Goal: Transaction & Acquisition: Purchase product/service

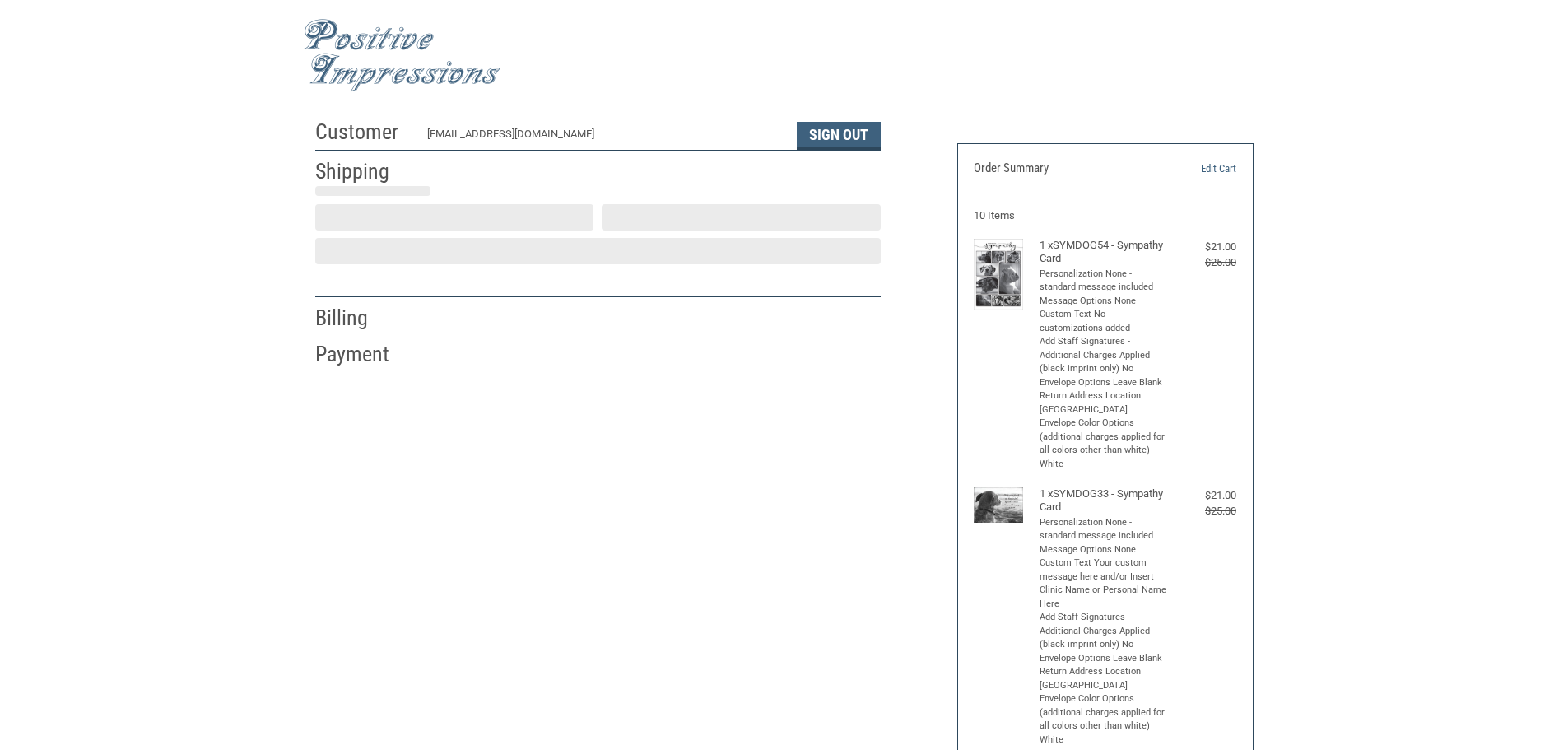
scroll to position [2, 0]
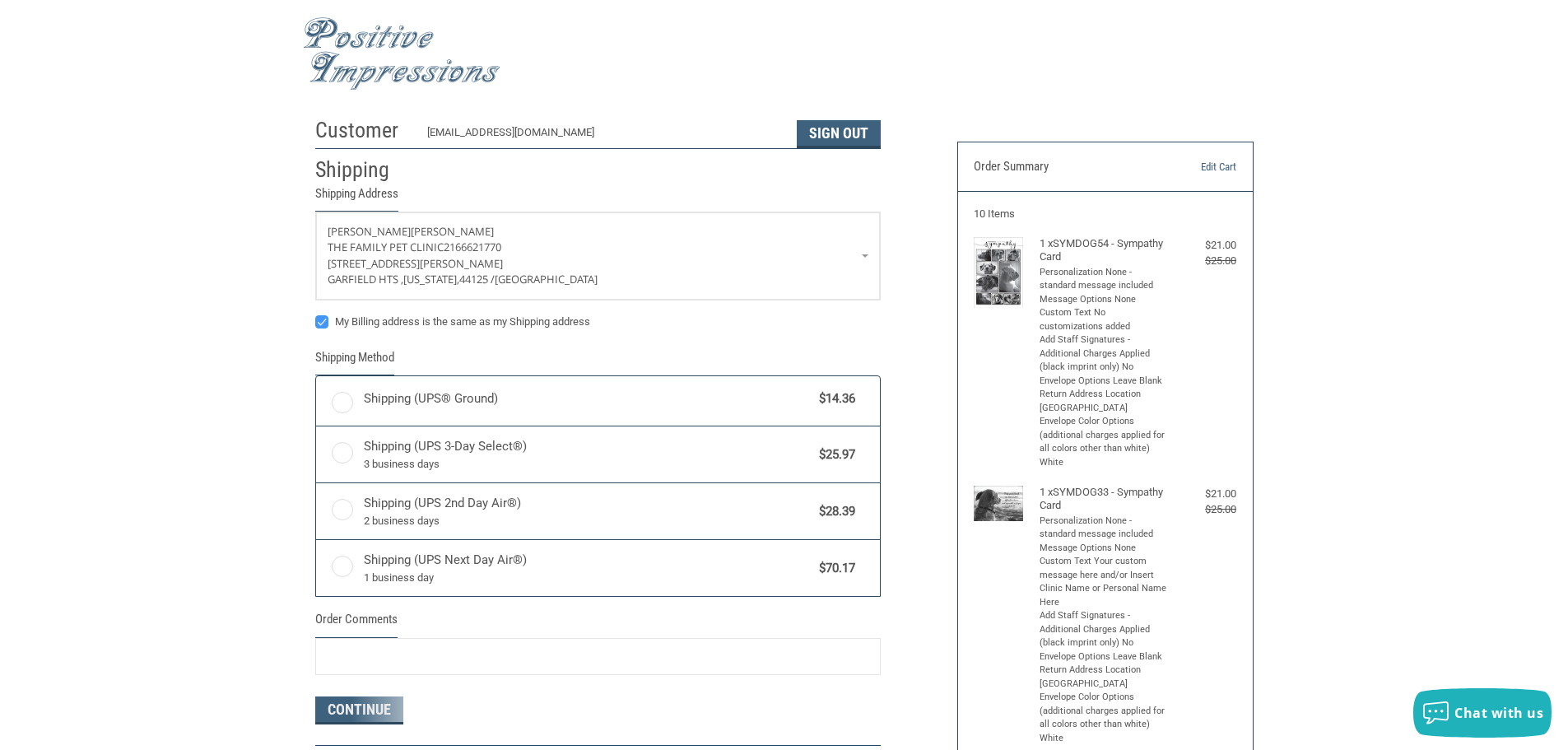
radio input "true"
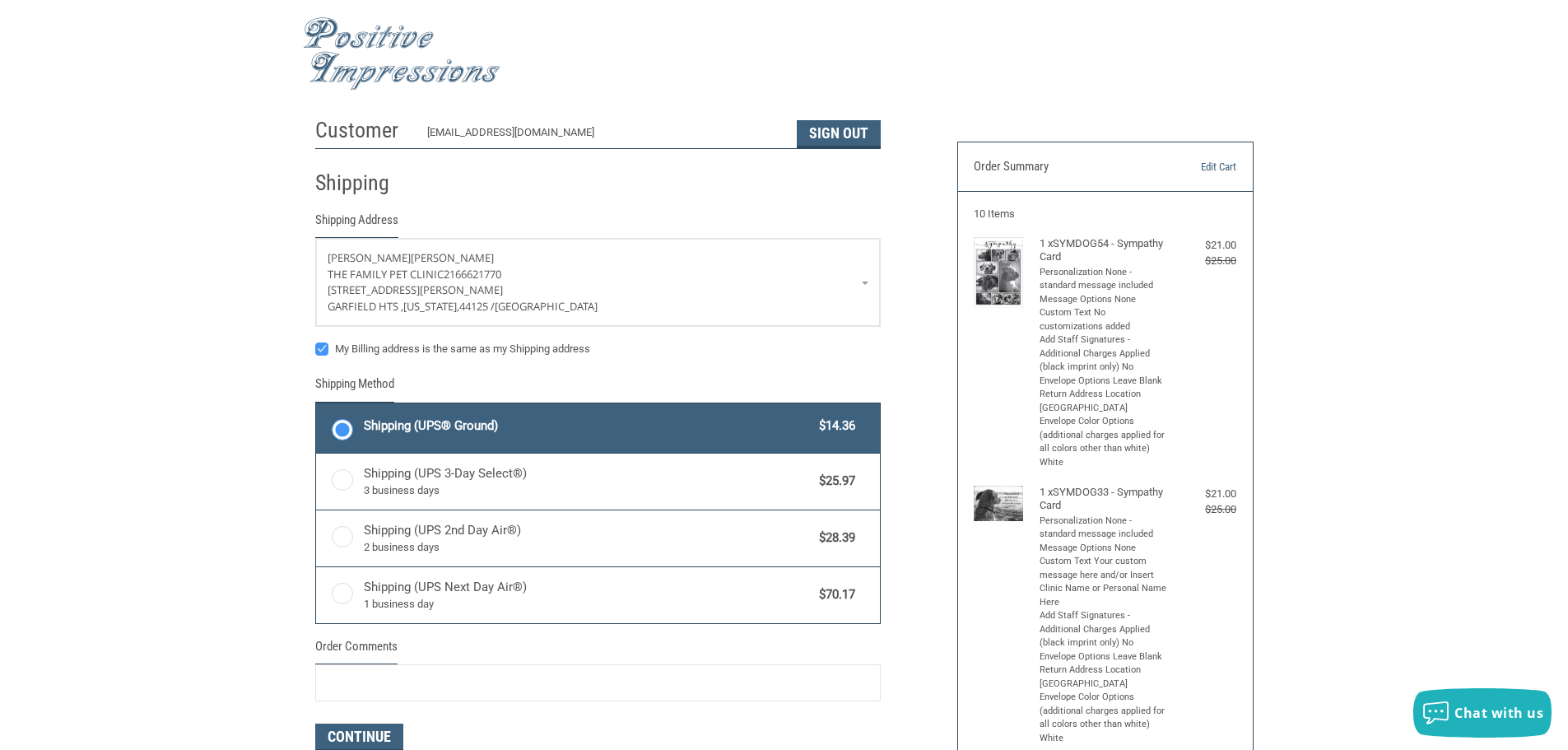
drag, startPoint x: 377, startPoint y: 282, endPoint x: 188, endPoint y: 330, distance: 195.0
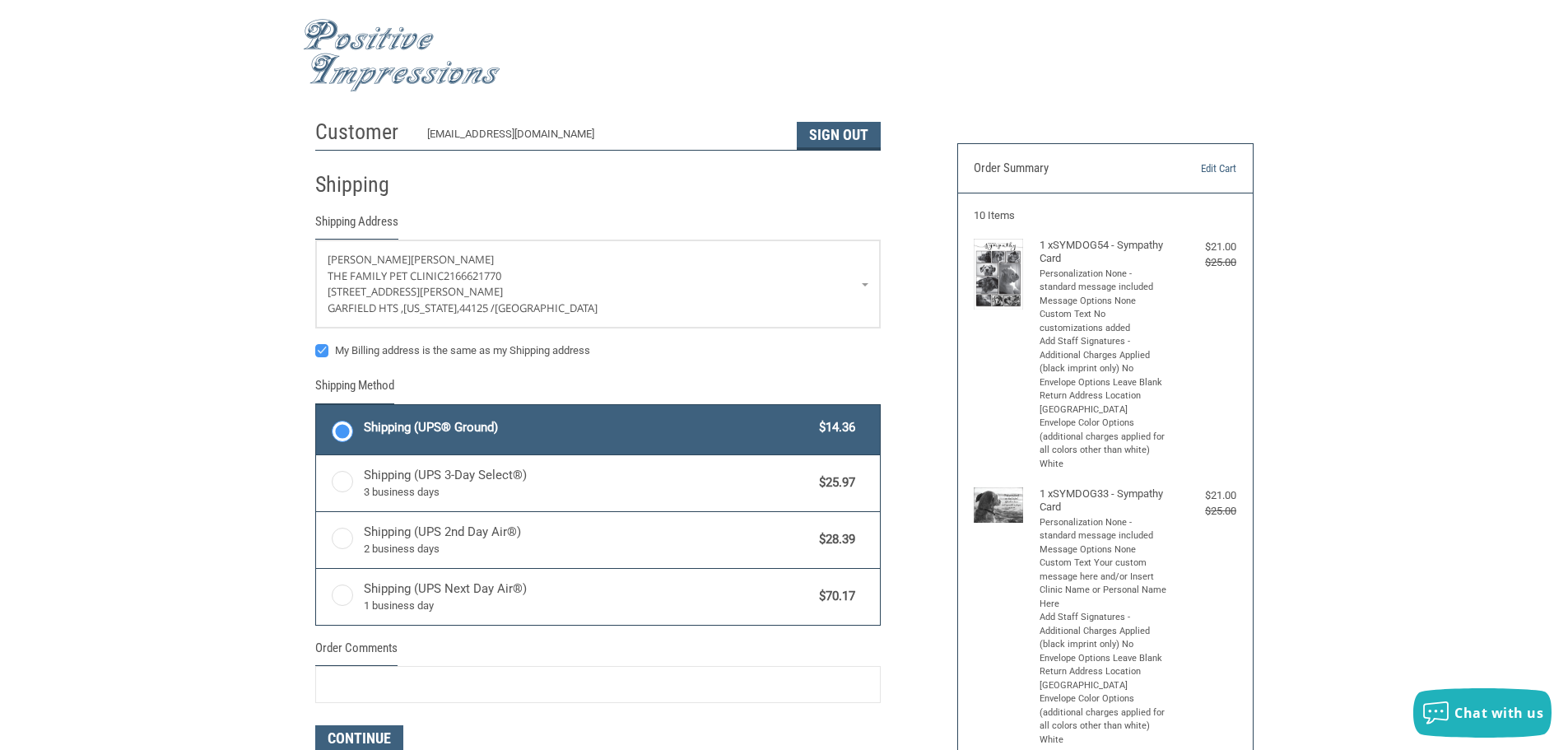
click at [322, 352] on label "My Billing address is the same as my Shipping address" at bounding box center [597, 350] width 566 height 13
click at [316, 343] on input "My Billing address is the same as my Shipping address" at bounding box center [315, 342] width 1 height 1
checkbox input "false"
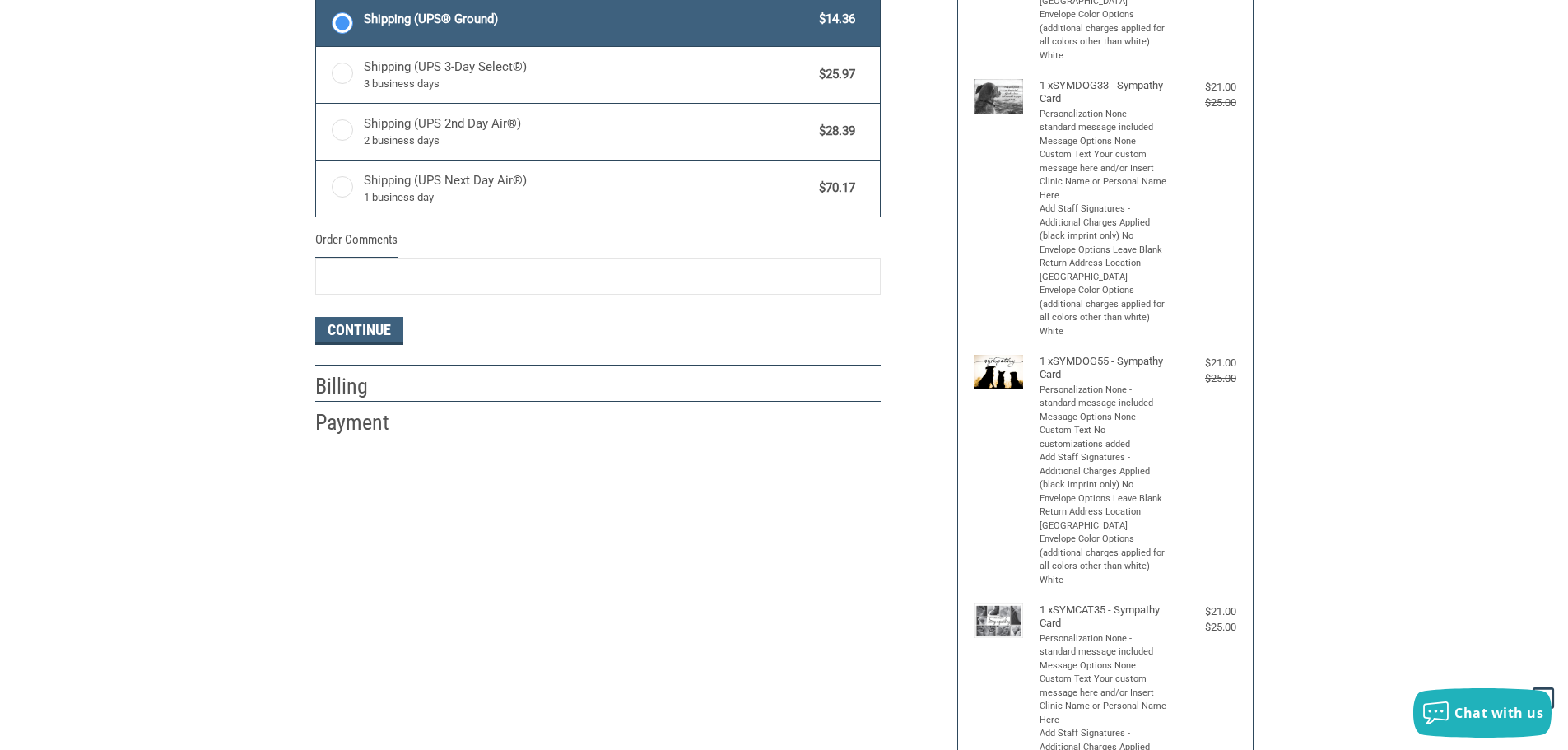
scroll to position [412, 0]
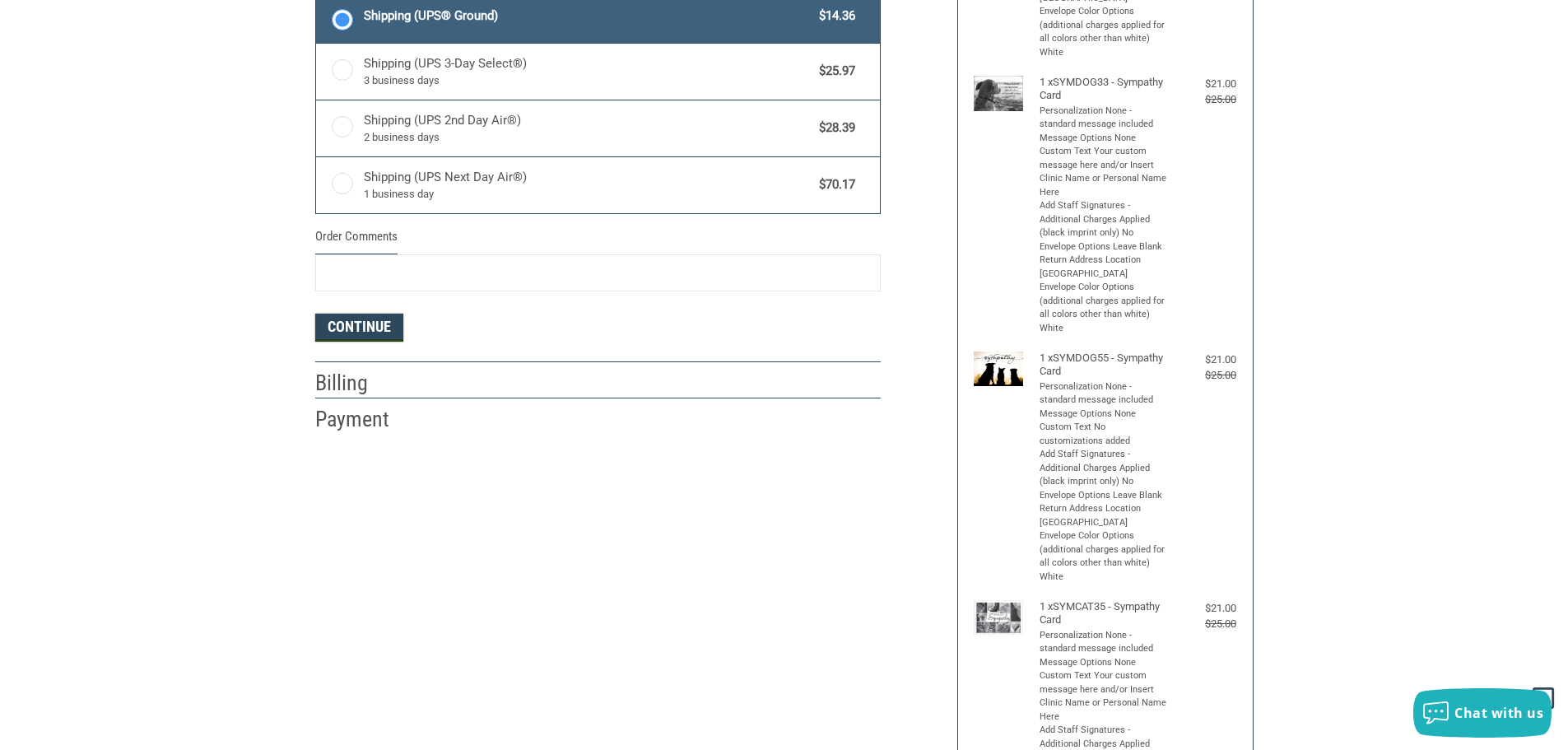
click at [355, 330] on button "Continue" at bounding box center [359, 328] width 89 height 28
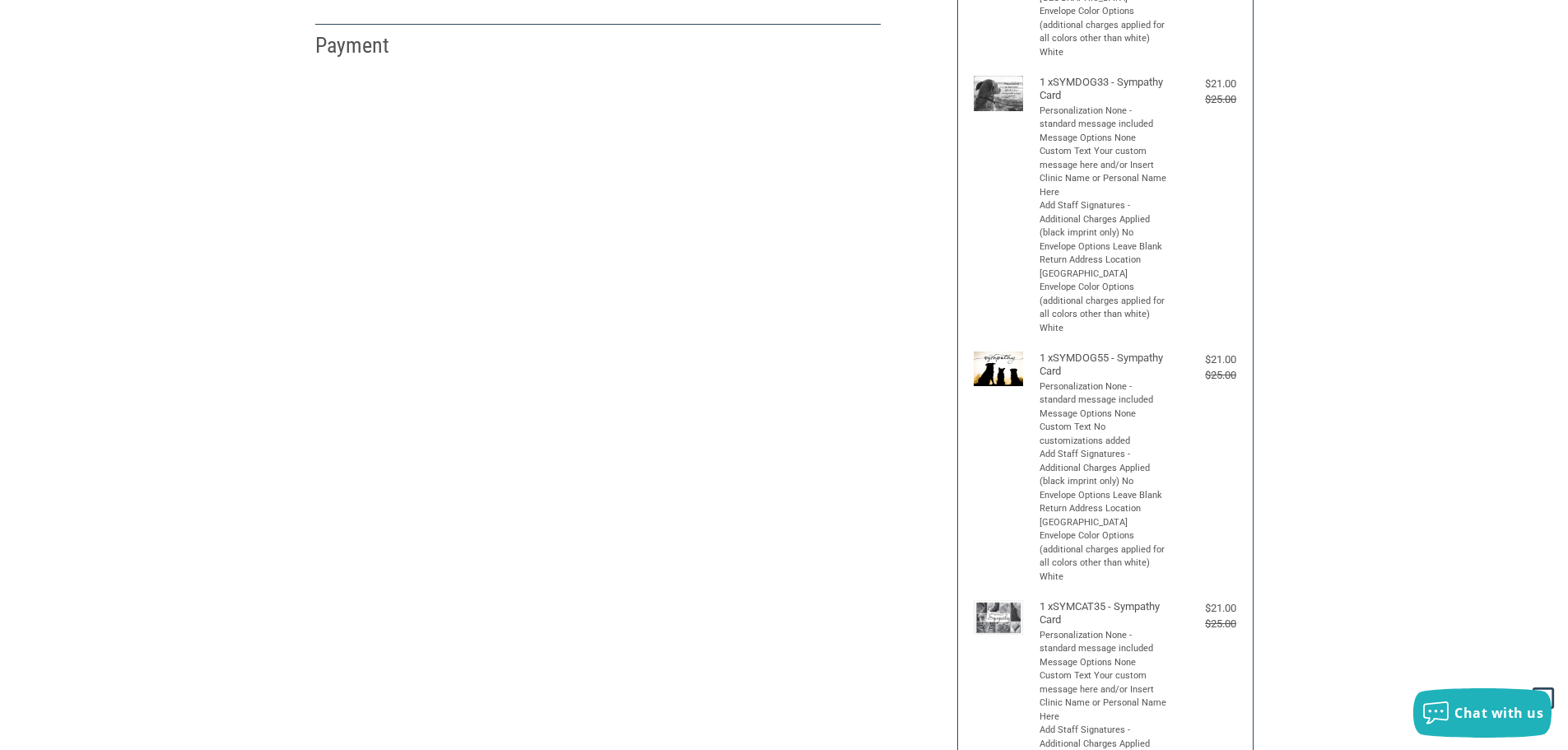
select select "US"
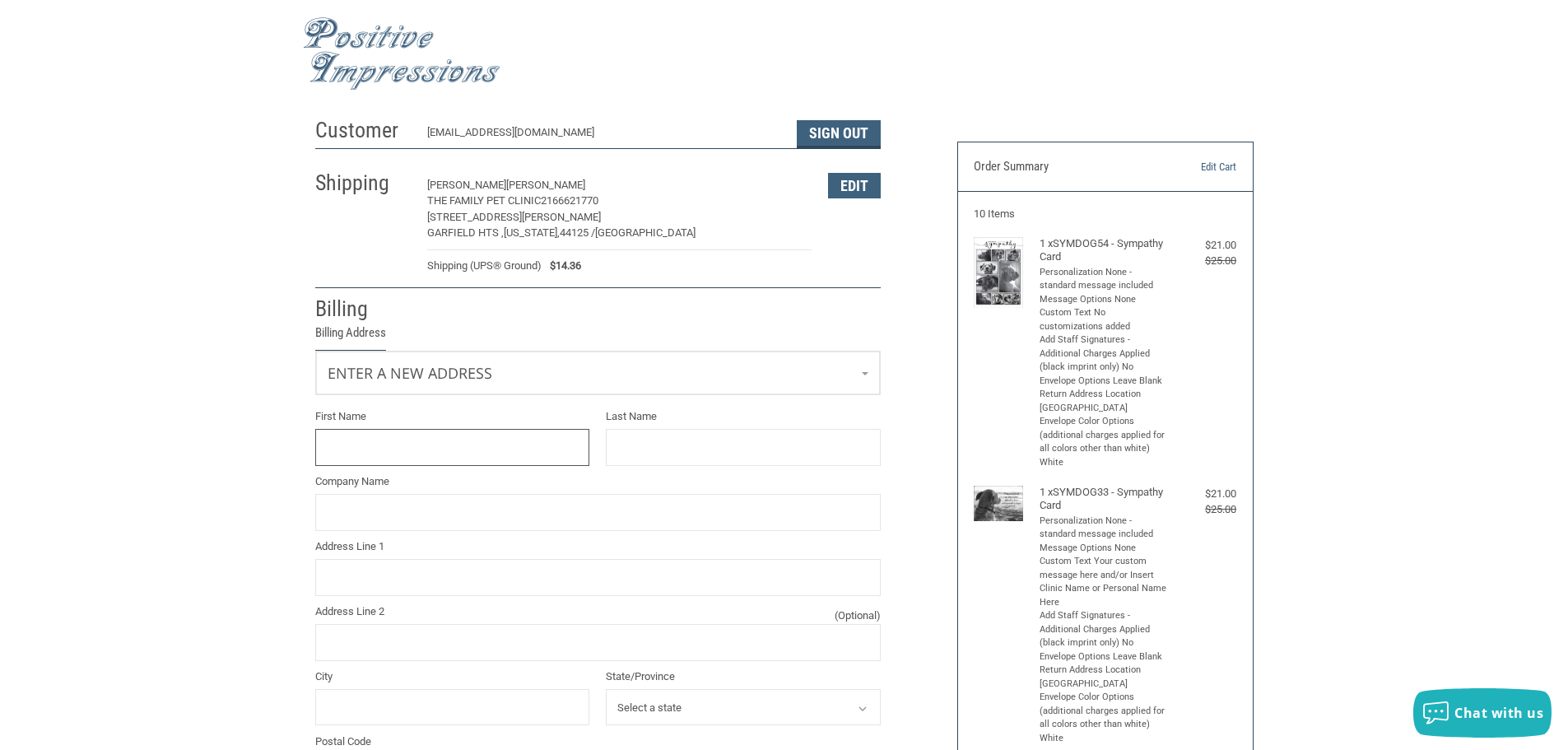
scroll to position [0, 0]
click at [501, 369] on link "Enter a new address" at bounding box center [597, 373] width 564 height 40
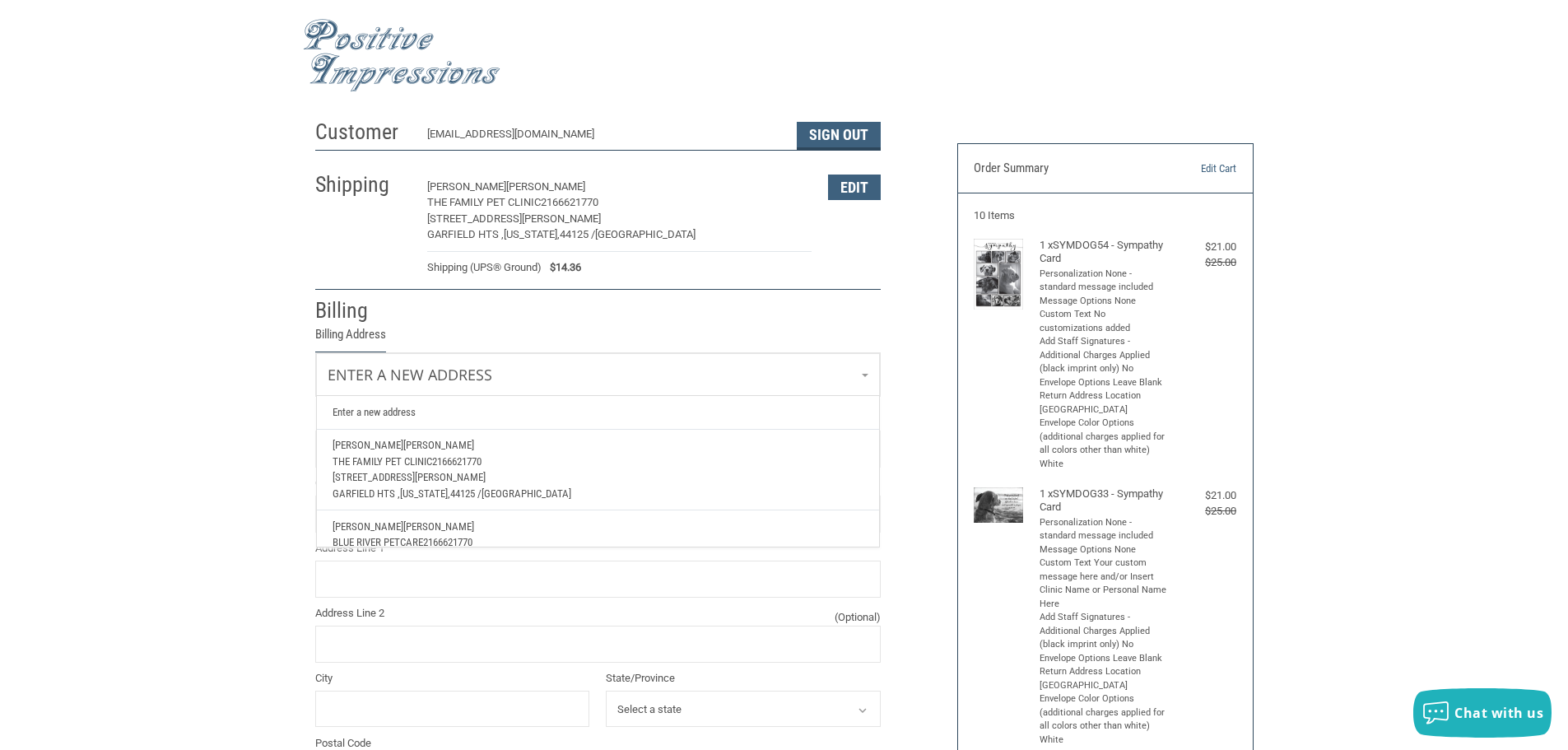
scroll to position [60, 0]
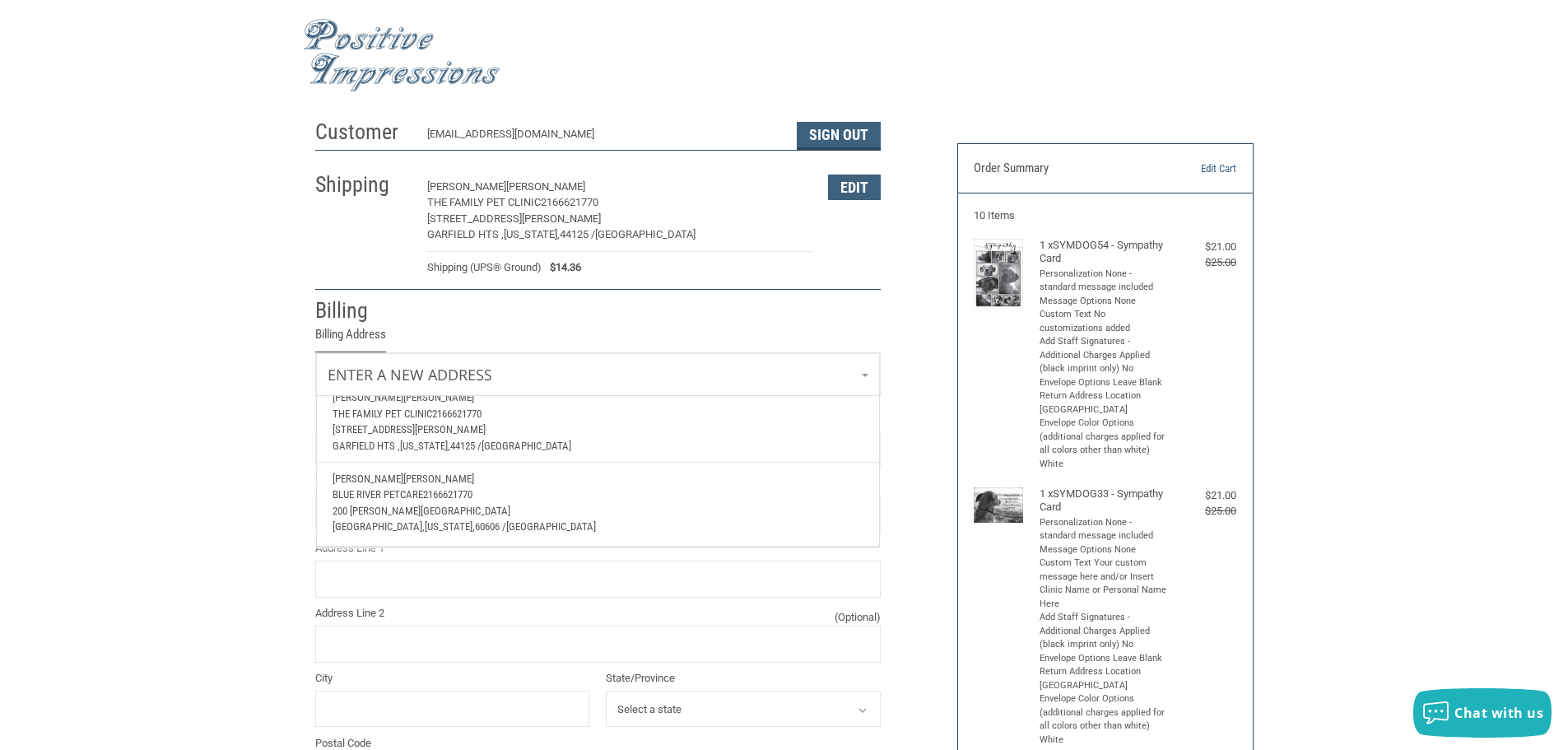
click at [405, 488] on span "Blue River Petcare" at bounding box center [377, 494] width 90 height 12
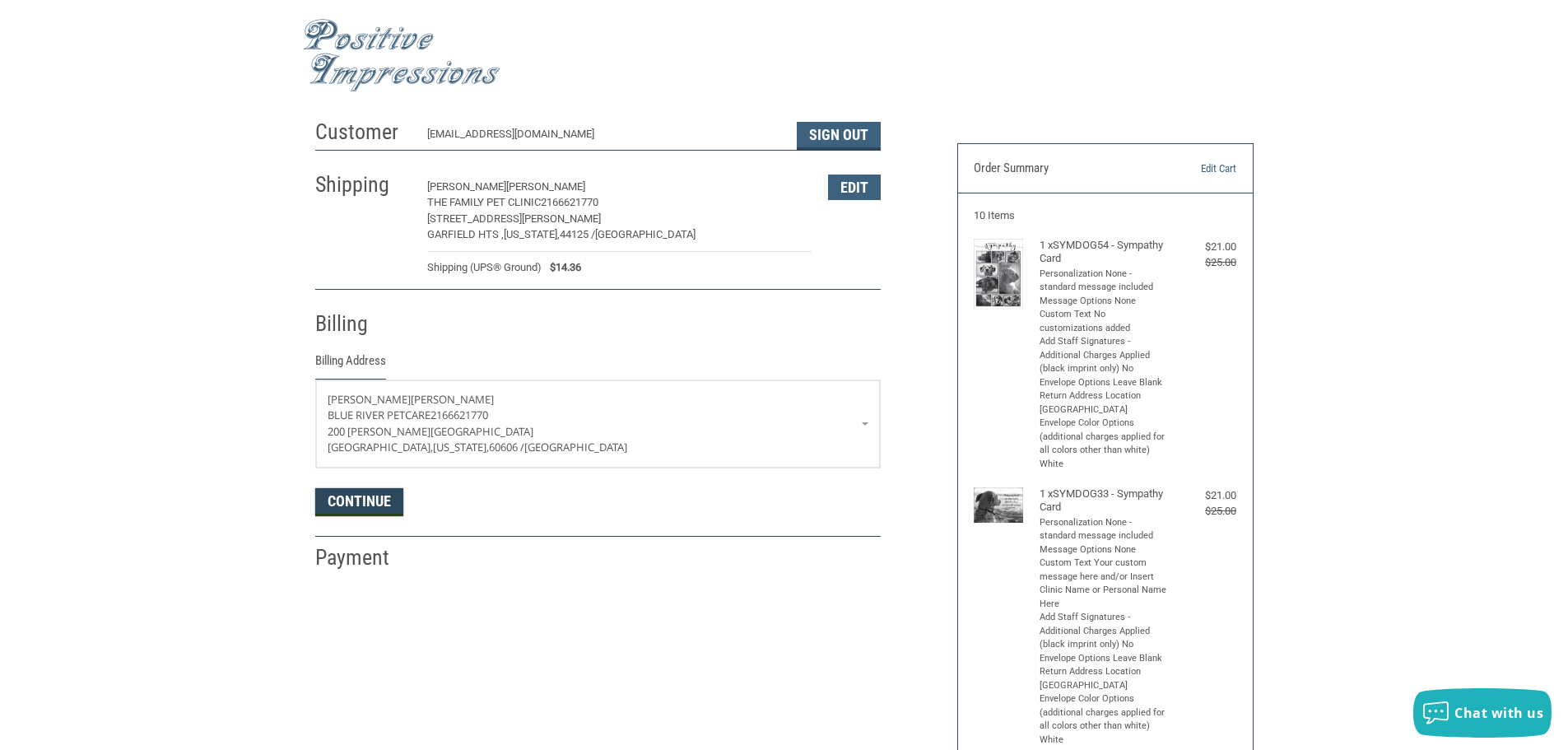
click at [375, 507] on button "Continue" at bounding box center [359, 502] width 89 height 28
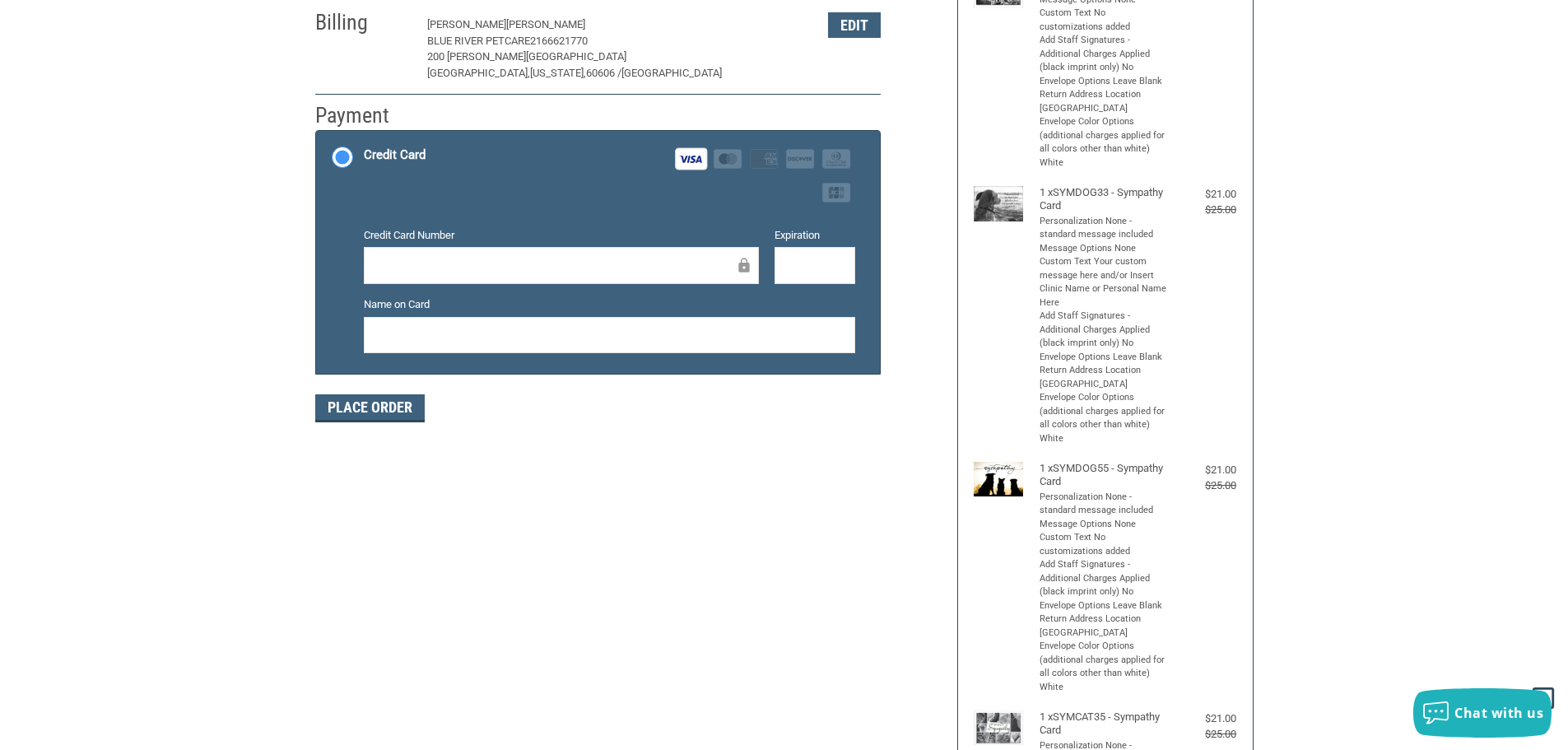
scroll to position [299, 0]
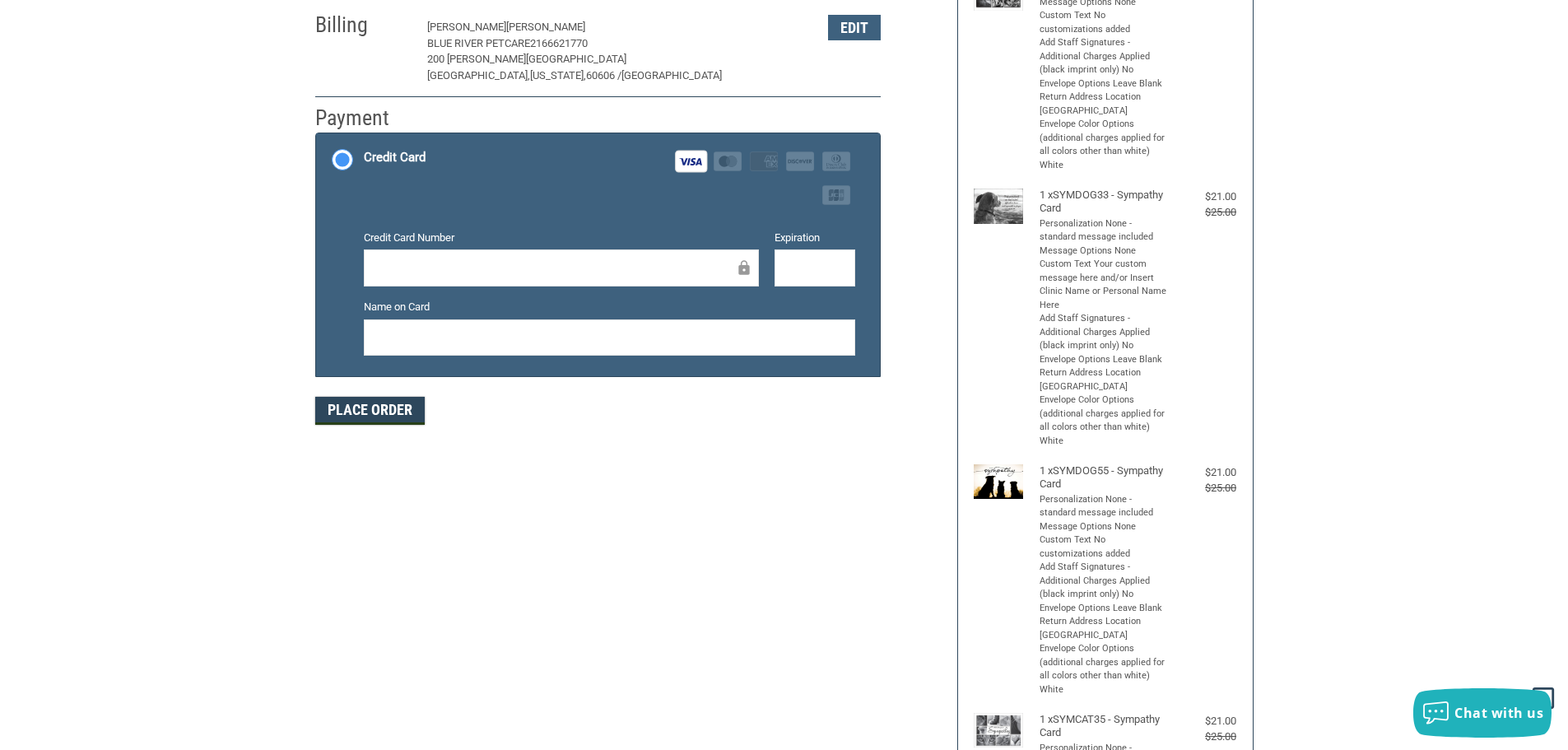
click at [356, 416] on button "Place Order" at bounding box center [369, 411] width 109 height 28
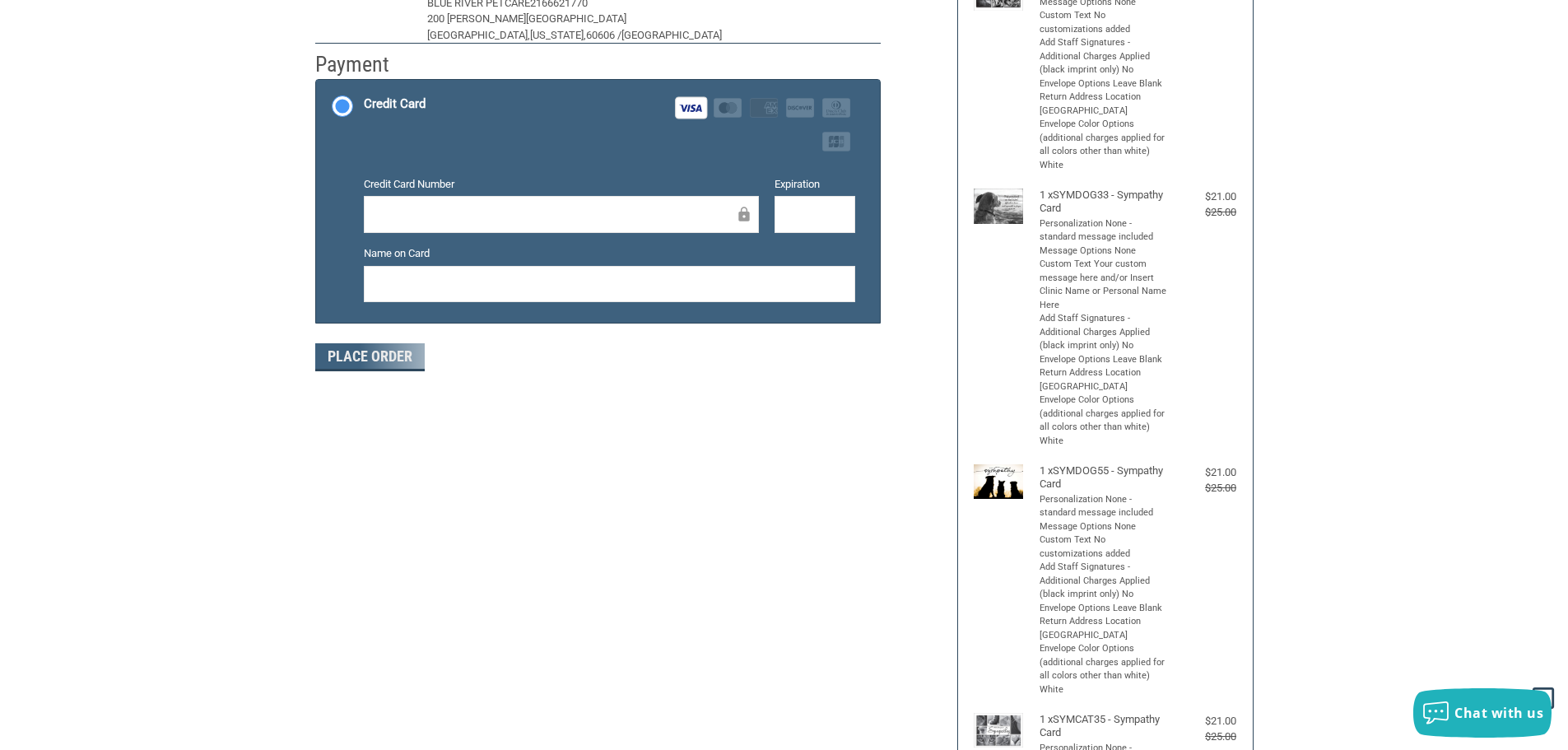
scroll to position [0, 0]
